Goal: Use online tool/utility: Utilize a website feature to perform a specific function

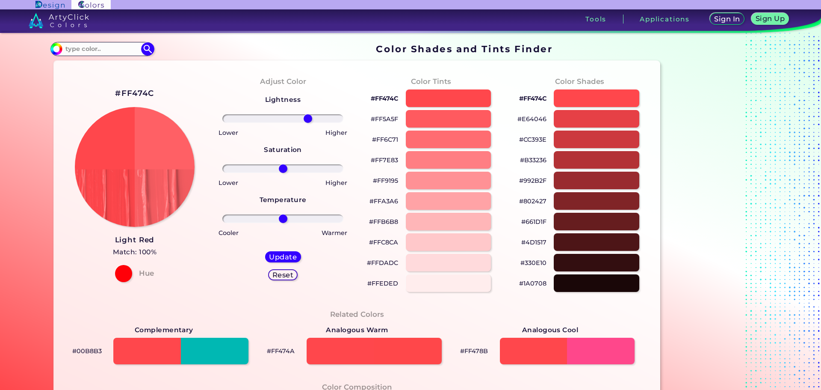
drag, startPoint x: 282, startPoint y: 118, endPoint x: 305, endPoint y: 120, distance: 23.6
click at [305, 120] on input "range" at bounding box center [282, 118] width 121 height 9
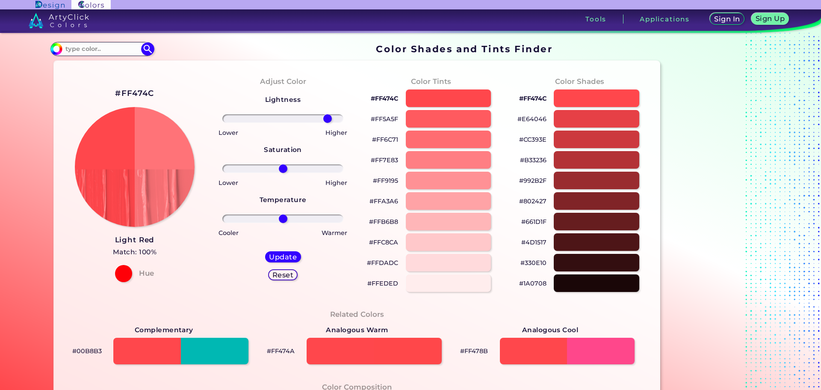
drag, startPoint x: 307, startPoint y: 120, endPoint x: 326, endPoint y: 120, distance: 18.4
click at [326, 120] on input "range" at bounding box center [282, 118] width 121 height 9
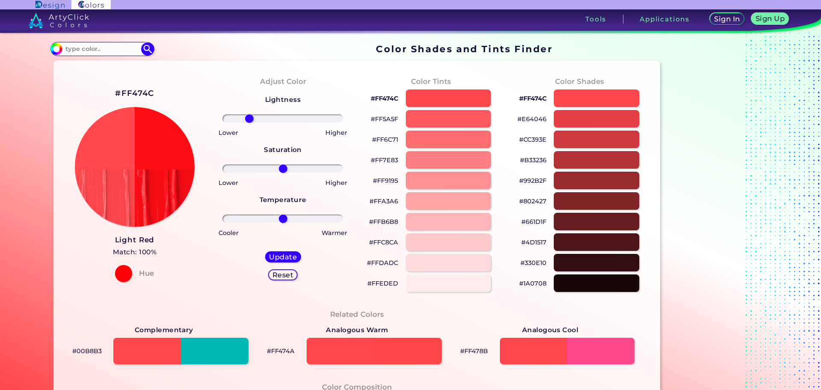
drag, startPoint x: 323, startPoint y: 120, endPoint x: 247, endPoint y: 121, distance: 75.7
type input "-60"
click at [247, 121] on input "range" at bounding box center [282, 118] width 121 height 9
click at [276, 255] on h5 "Update" at bounding box center [282, 257] width 25 height 6
type input "#ff0d15"
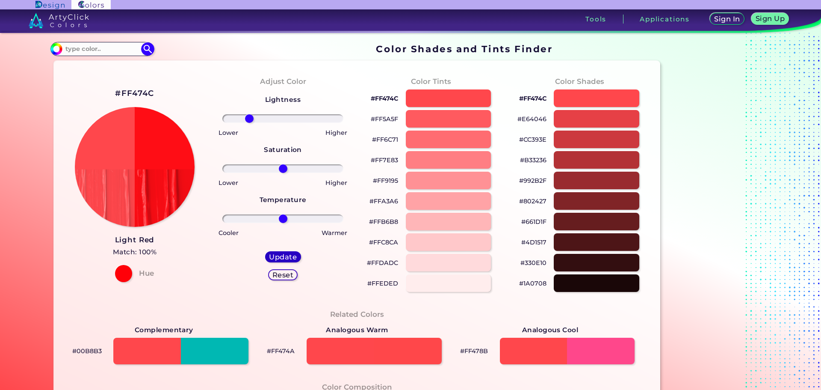
type input "0"
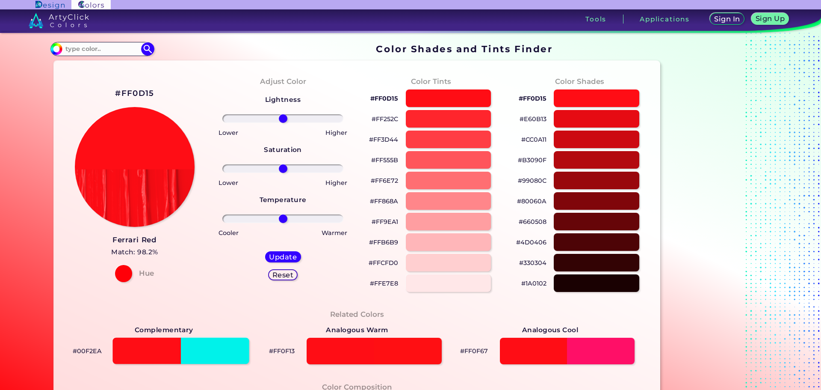
click at [217, 352] on div at bounding box center [181, 351] width 136 height 27
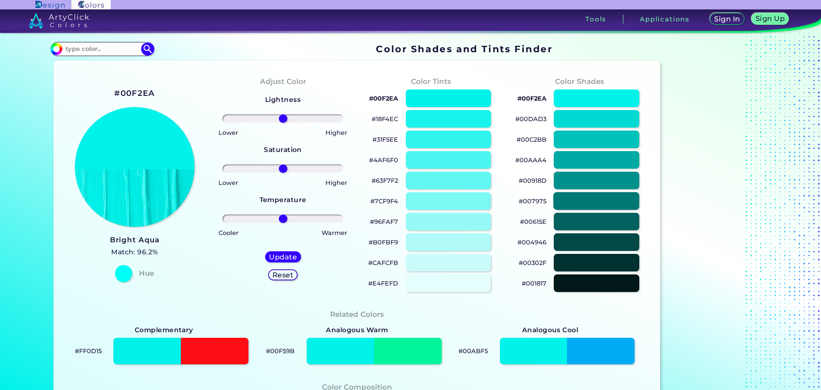
click at [587, 193] on div at bounding box center [597, 201] width 86 height 18
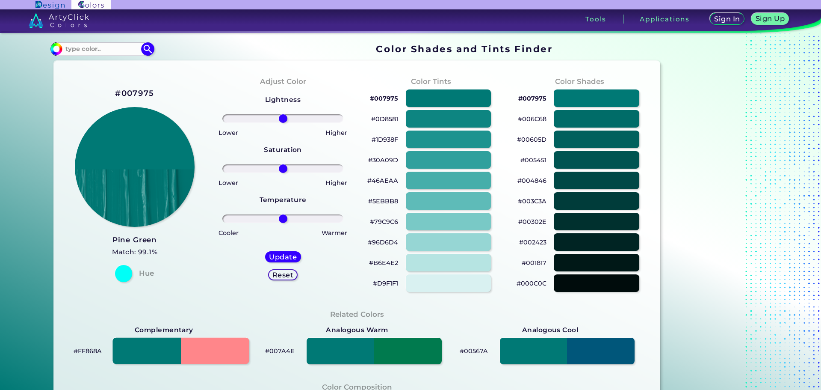
click at [208, 347] on div at bounding box center [181, 351] width 136 height 27
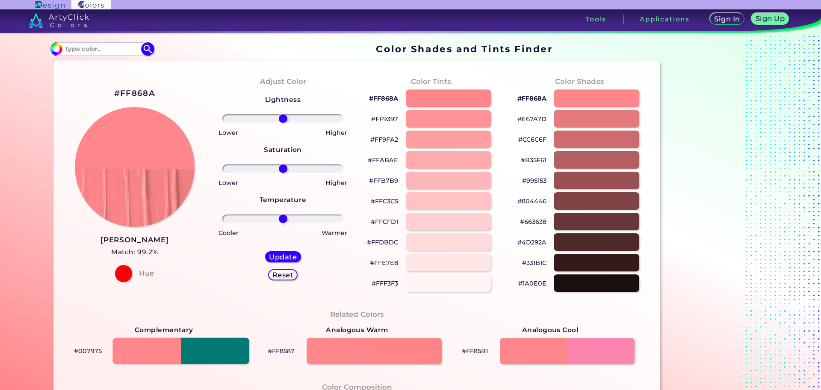
click at [180, 349] on div at bounding box center [181, 351] width 136 height 27
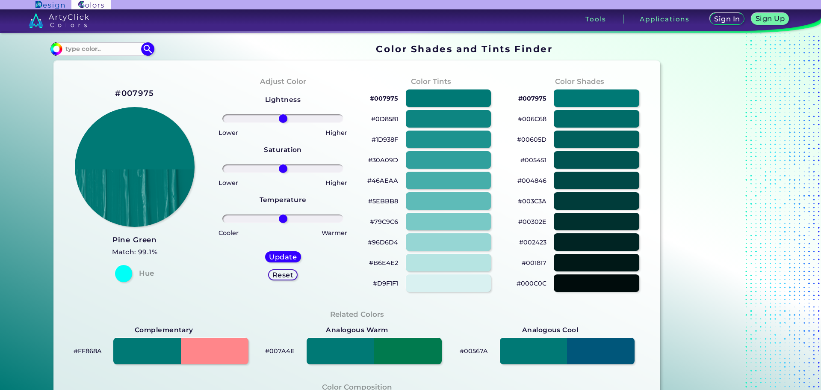
click at [201, 300] on div "Related Colors Complementary #FF868A Analogous Warm #007A4E Analogous Cool #005…" at bounding box center [357, 336] width 593 height 73
click at [186, 284] on div "#007975 Pine Green Match: 99.1% Hue" at bounding box center [135, 184] width 148 height 233
click at [115, 271] on div at bounding box center [123, 273] width 17 height 17
click at [117, 273] on div at bounding box center [123, 273] width 17 height 17
drag, startPoint x: 175, startPoint y: 280, endPoint x: 191, endPoint y: 269, distance: 19.8
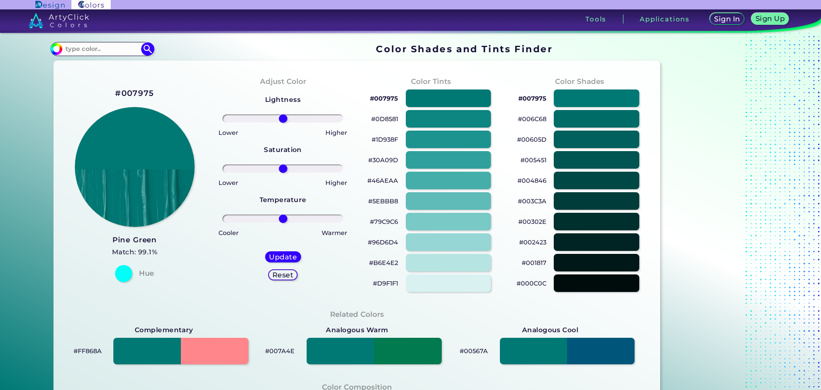
click at [176, 279] on div "#007975 Pine Green Match: 99.1% Hue" at bounding box center [135, 184] width 148 height 233
click at [279, 276] on h5 "Reset" at bounding box center [282, 275] width 19 height 6
click at [140, 364] on div "#FF868A" at bounding box center [164, 350] width 193 height 31
click at [151, 355] on div at bounding box center [181, 351] width 136 height 27
type input "#ff868a"
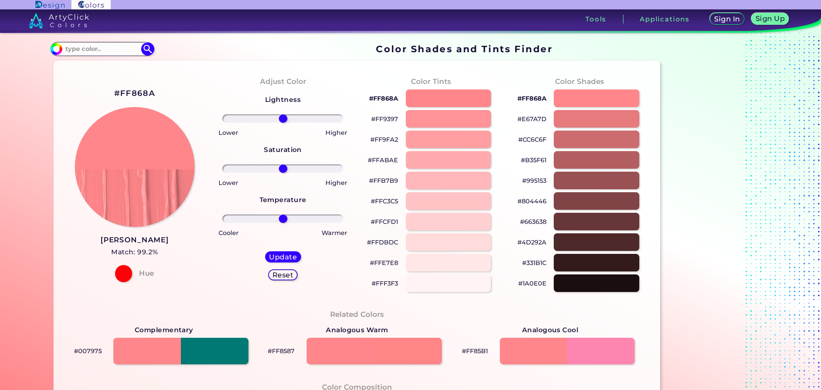
click at [230, 328] on div "Complementary #007975" at bounding box center [164, 343] width 193 height 45
